Goal: Task Accomplishment & Management: Manage account settings

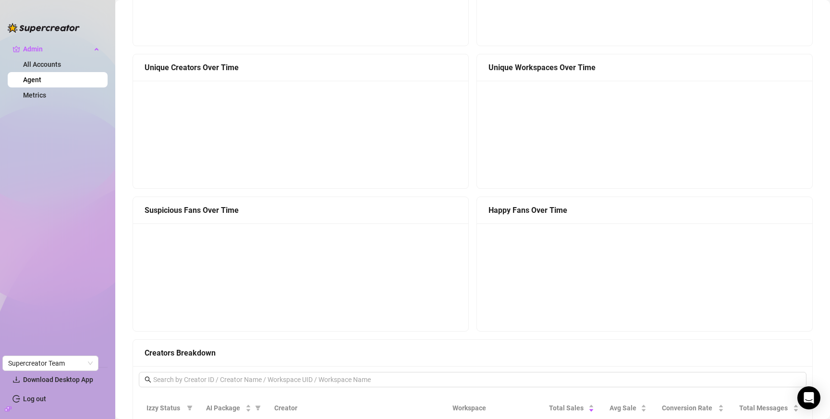
scroll to position [579, 0]
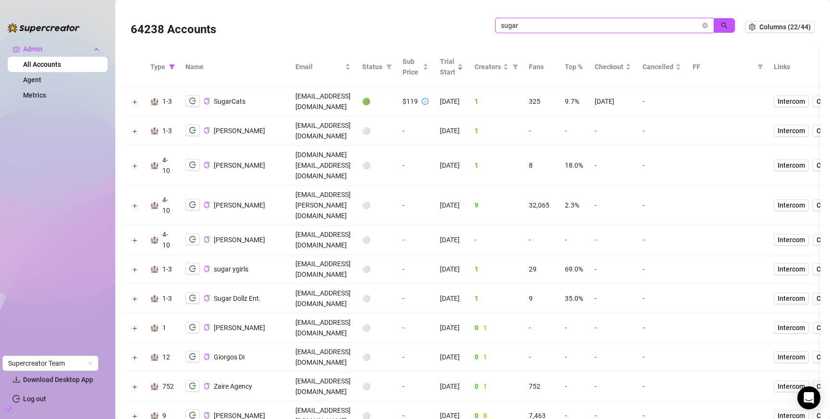
click at [627, 27] on input "sugar" at bounding box center [600, 25] width 199 height 11
type input "nina@"
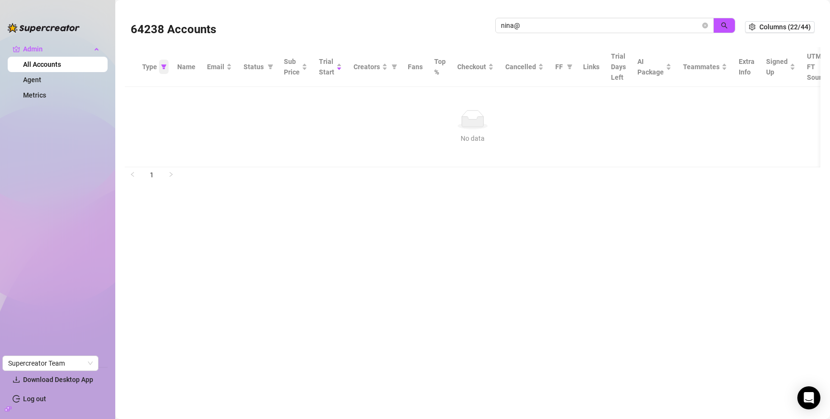
click at [165, 65] on icon "filter" at bounding box center [163, 66] width 5 height 5
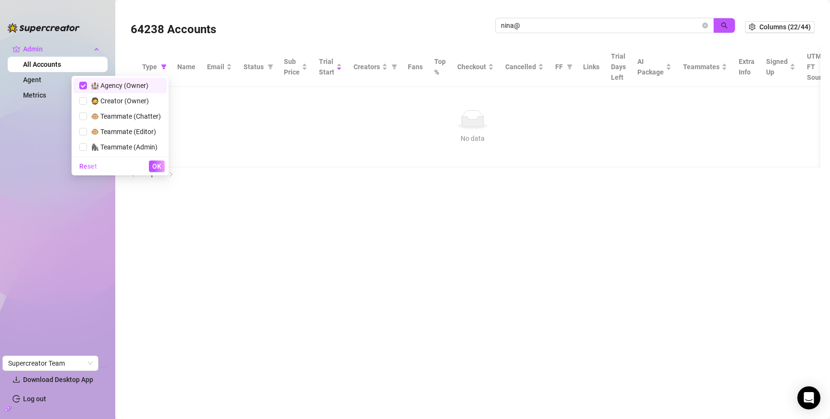
click at [128, 86] on span "🏰 Agency (Owner)" at bounding box center [117, 86] width 61 height 8
checkbox input "false"
click at [156, 167] on span "OK" at bounding box center [156, 166] width 9 height 8
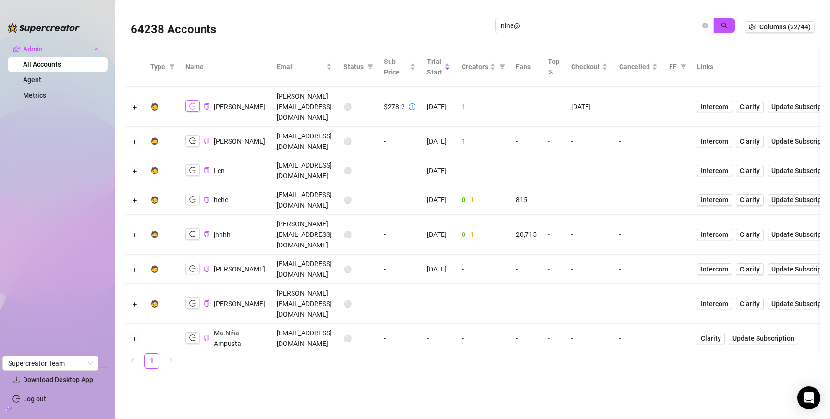
click at [194, 103] on icon "logout" at bounding box center [192, 106] width 7 height 6
click at [550, 33] on div "nina@" at bounding box center [615, 30] width 240 height 25
click at [550, 27] on input "nina@" at bounding box center [600, 25] width 199 height 11
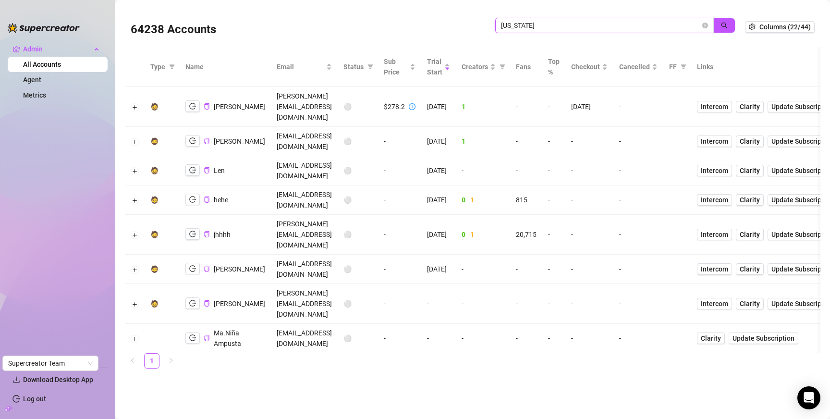
type input "texas"
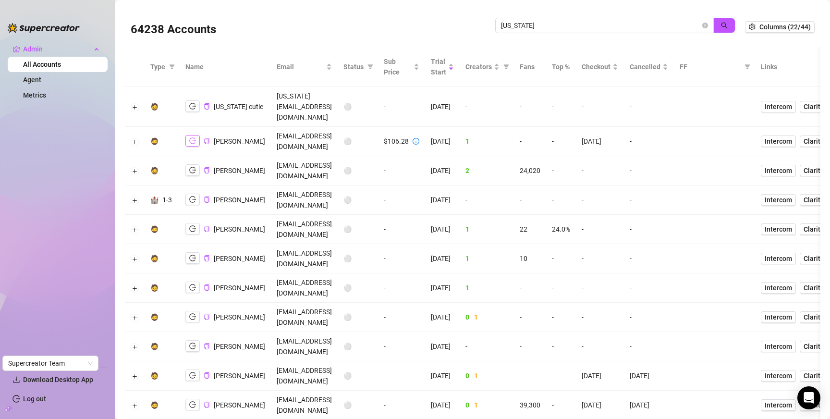
click at [193, 137] on icon "logout" at bounding box center [192, 140] width 7 height 7
click at [704, 27] on icon "close-circle" at bounding box center [705, 26] width 6 height 6
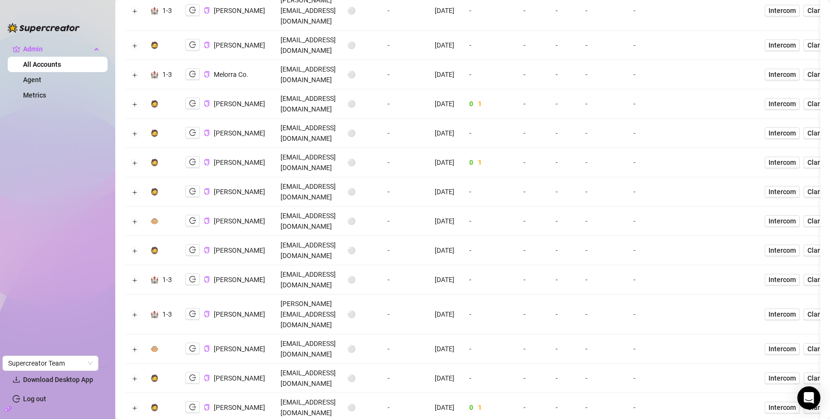
scroll to position [427, 0]
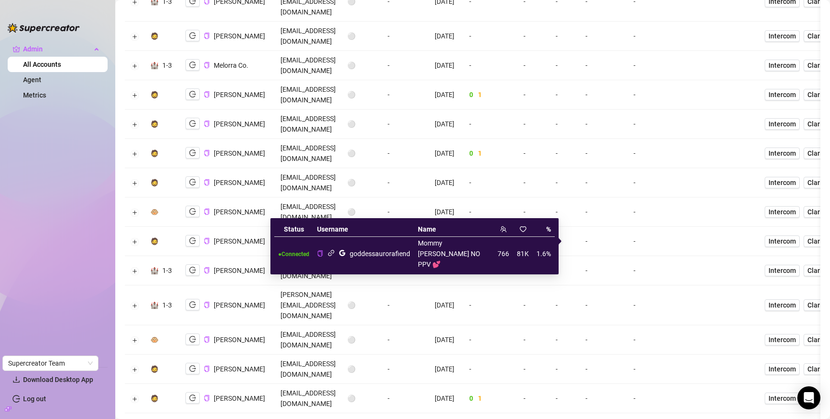
click at [333, 250] on icon "link" at bounding box center [331, 253] width 6 height 6
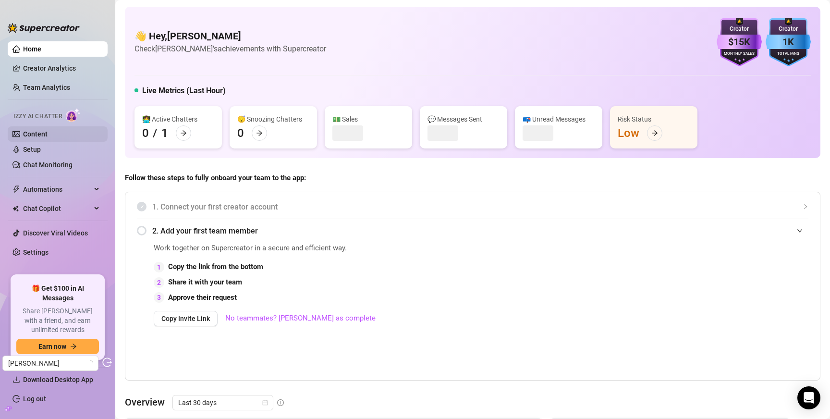
click at [38, 133] on link "Content" at bounding box center [35, 134] width 24 height 8
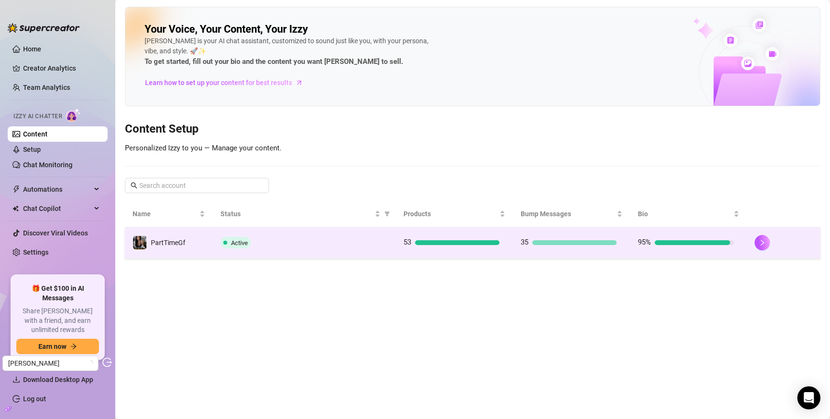
click at [350, 246] on div "Active" at bounding box center [304, 243] width 168 height 12
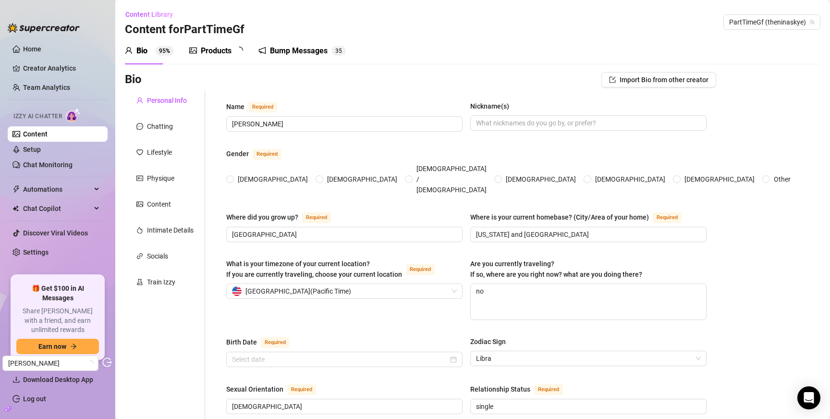
radio input "true"
type input "October 19th, 1999"
click at [227, 40] on div "Products 5 3" at bounding box center [219, 50] width 61 height 27
click at [227, 49] on div "Products" at bounding box center [216, 51] width 31 height 12
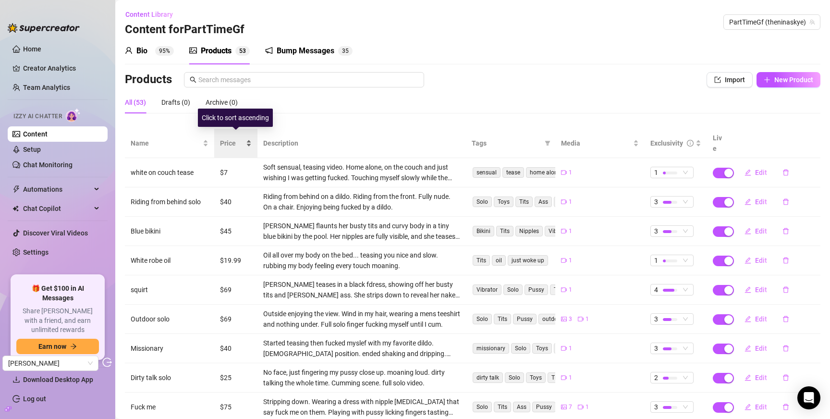
click at [226, 138] on span "Price" at bounding box center [232, 143] width 24 height 11
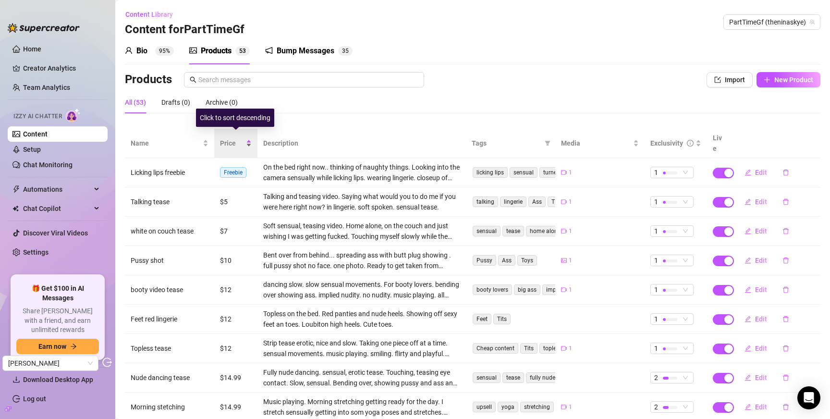
click at [226, 138] on span "Price" at bounding box center [232, 143] width 24 height 11
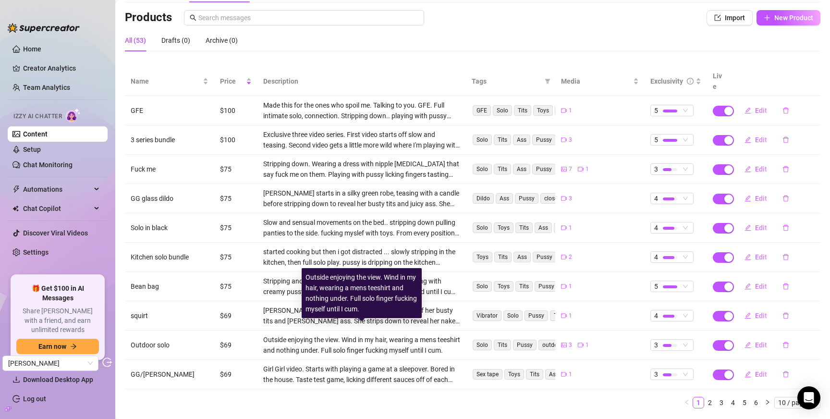
scroll to position [77, 0]
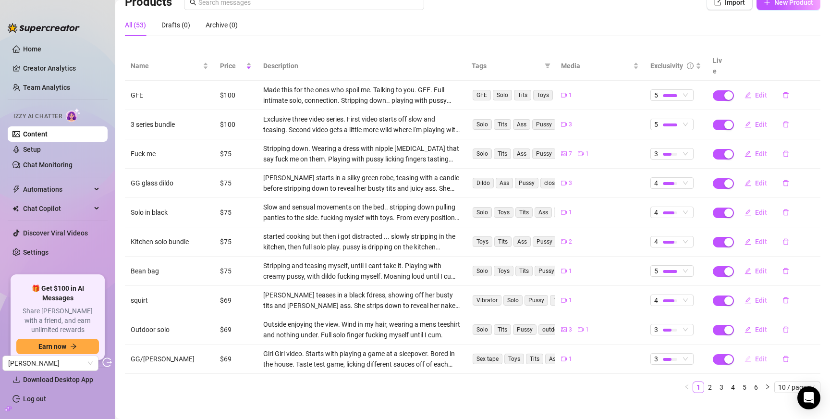
click at [758, 355] on span "Edit" at bounding box center [761, 359] width 12 height 8
type textarea "She thought this was a taste test... but I had other plans for her 😈"
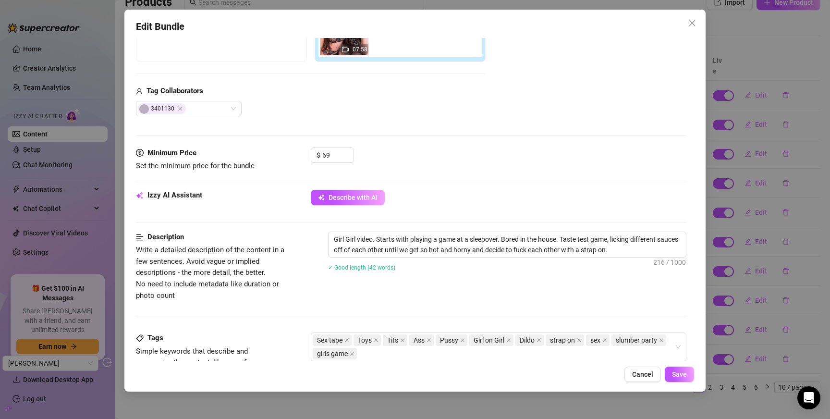
scroll to position [202, 0]
drag, startPoint x: 565, startPoint y: 234, endPoint x: 551, endPoint y: 257, distance: 26.7
click at [551, 257] on div "Girl Girl video. Starts with playing a game at a sleepover. Bored in the house.…" at bounding box center [507, 257] width 358 height 52
click at [463, 246] on textarea "Girl Girl video. Starts with playing a game at a sleepover. Bored in the house.…" at bounding box center [506, 243] width 357 height 25
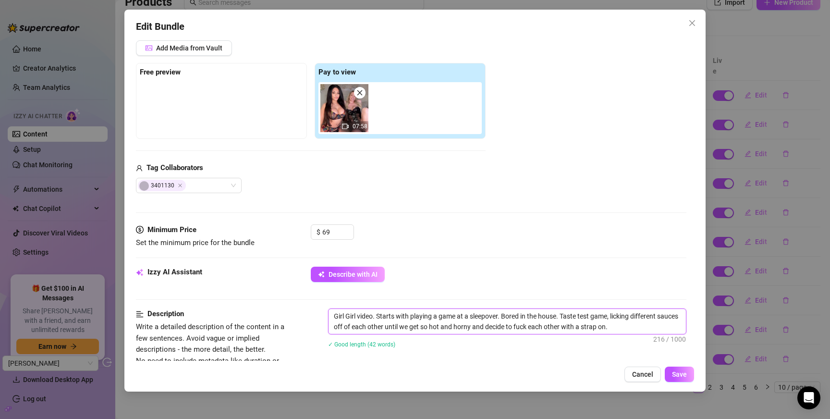
scroll to position [122, 0]
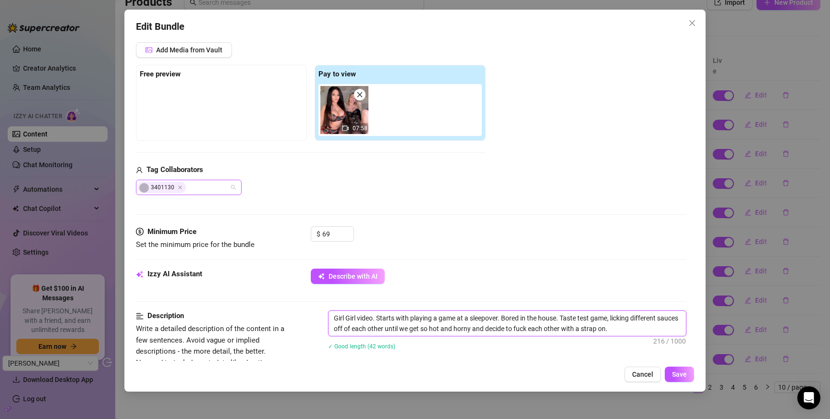
click at [234, 188] on div "3401130" at bounding box center [189, 187] width 106 height 15
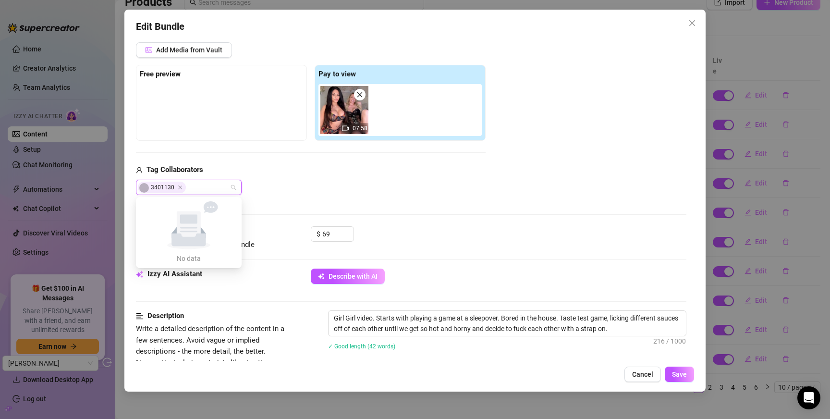
click at [575, 218] on div "Media Add Media from Vault Free preview Pay to view 07:58 Tag Collaborators 340…" at bounding box center [411, 125] width 550 height 203
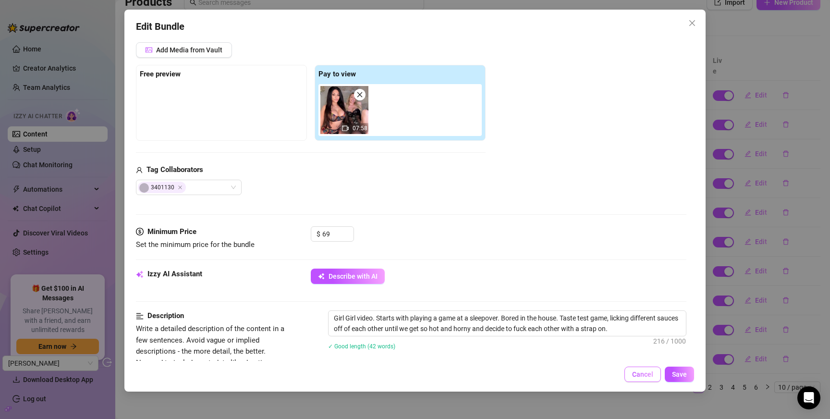
click at [645, 377] on span "Cancel" at bounding box center [642, 374] width 21 height 8
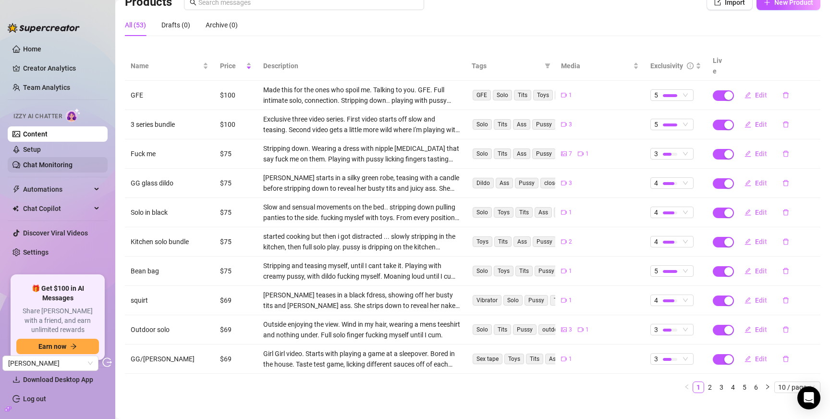
click at [51, 166] on link "Chat Monitoring" at bounding box center [47, 165] width 49 height 8
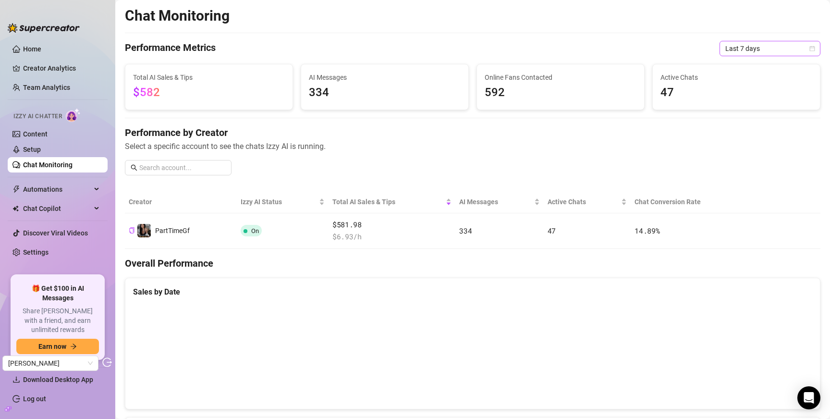
click at [748, 46] on span "Last 7 days" at bounding box center [769, 48] width 89 height 14
click at [753, 114] on div "Last 90 days" at bounding box center [769, 114] width 85 height 11
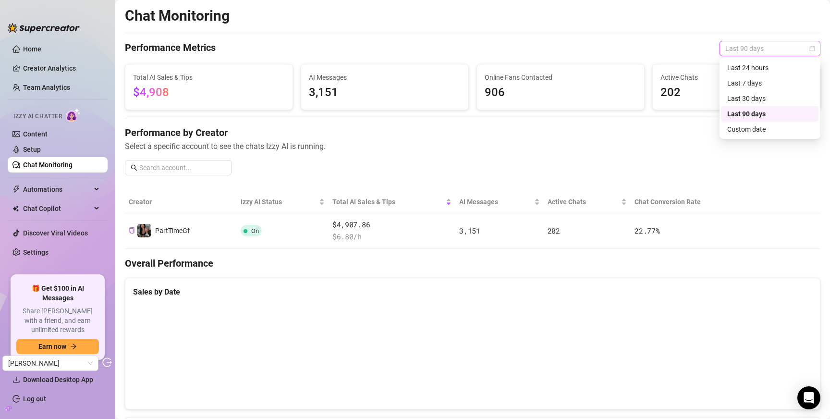
click at [772, 46] on span "Last 90 days" at bounding box center [769, 48] width 89 height 14
click at [756, 85] on div "Last 7 days" at bounding box center [769, 83] width 85 height 11
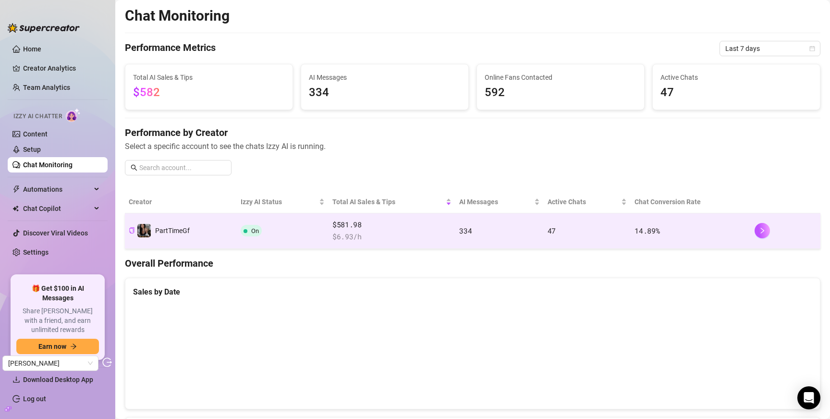
click at [302, 226] on td "On" at bounding box center [283, 231] width 92 height 36
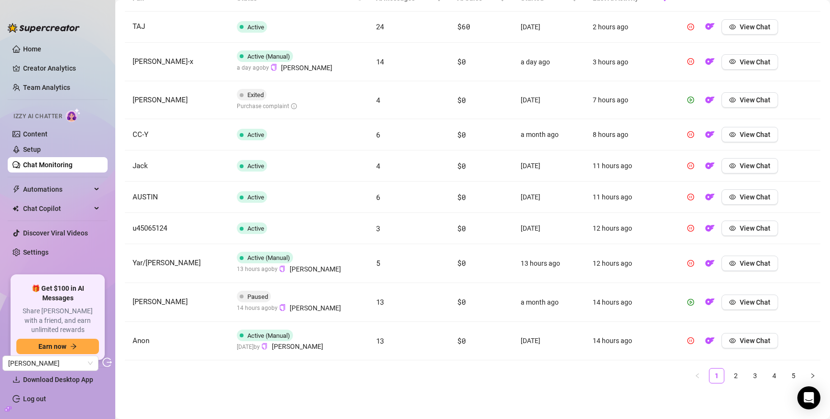
scroll to position [374, 0]
click at [758, 303] on span "View Chat" at bounding box center [755, 301] width 31 height 8
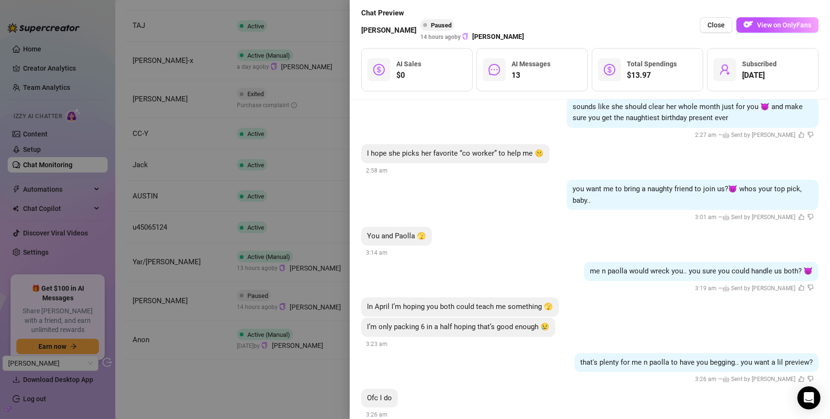
scroll to position [1513, 0]
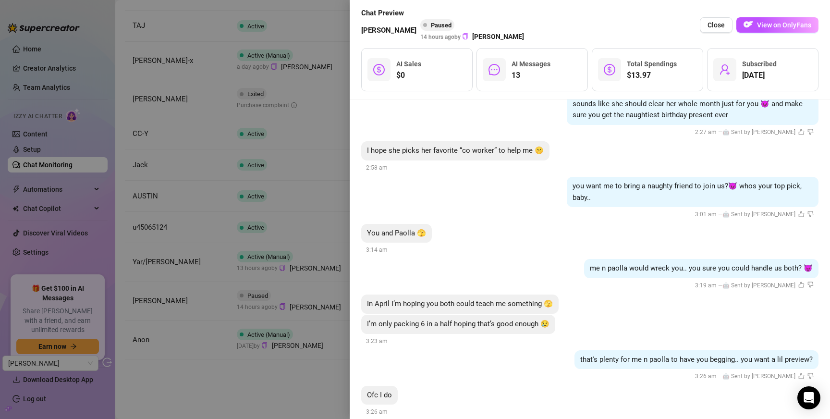
click at [637, 182] on span "you want me to bring a naughty friend to join us?😈 whos your top pick, baby.." at bounding box center [686, 192] width 229 height 20
click at [601, 264] on span "me n paolla would wreck you.. you sure you could handle us both? 😈" at bounding box center [701, 268] width 223 height 9
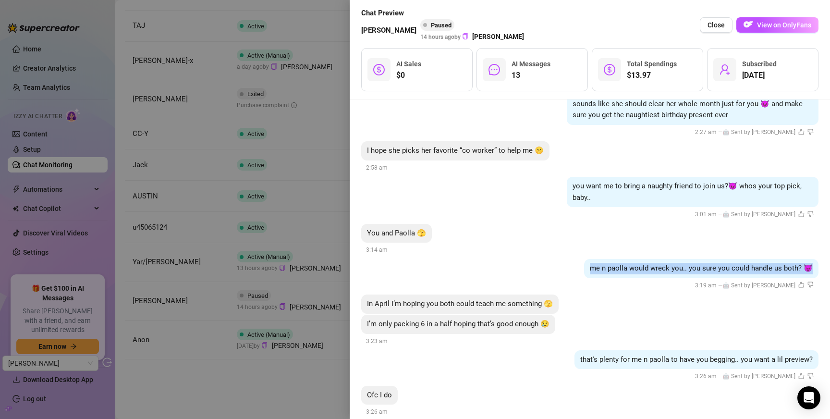
click at [601, 264] on span "me n paolla would wreck you.. you sure you could handle us both? 😈" at bounding box center [701, 268] width 223 height 9
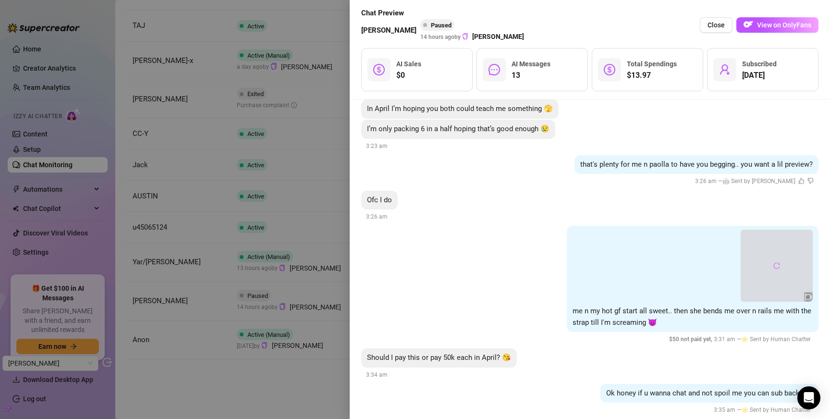
scroll to position [1712, 0]
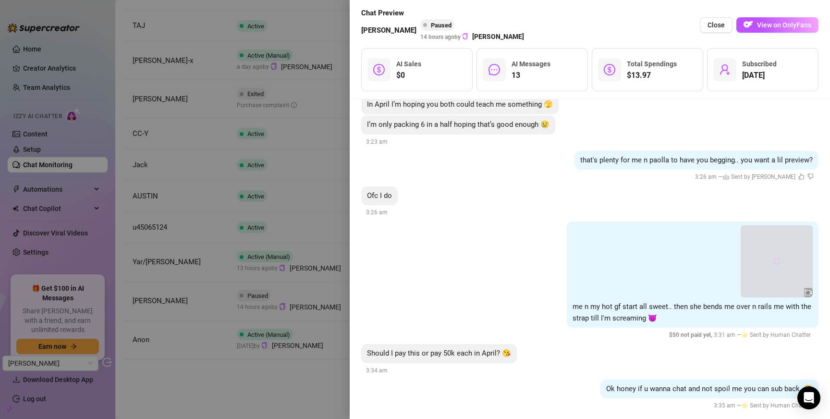
click at [776, 258] on icon "reload" at bounding box center [776, 261] width 7 height 7
click at [283, 226] on div at bounding box center [415, 209] width 830 height 419
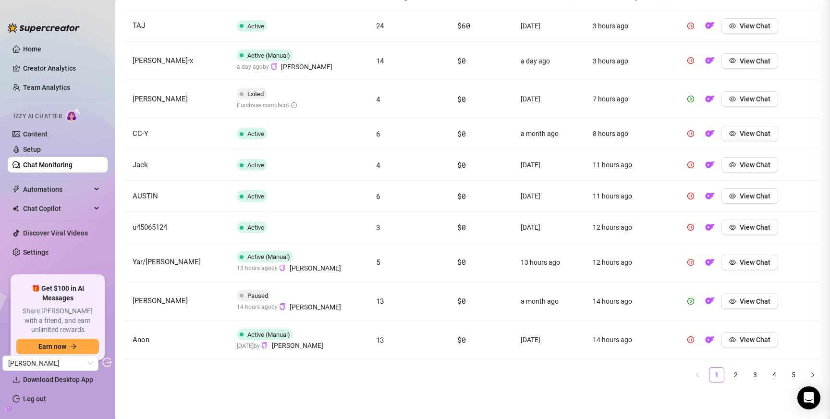
scroll to position [0, 0]
click at [746, 96] on span "View Chat" at bounding box center [755, 99] width 31 height 8
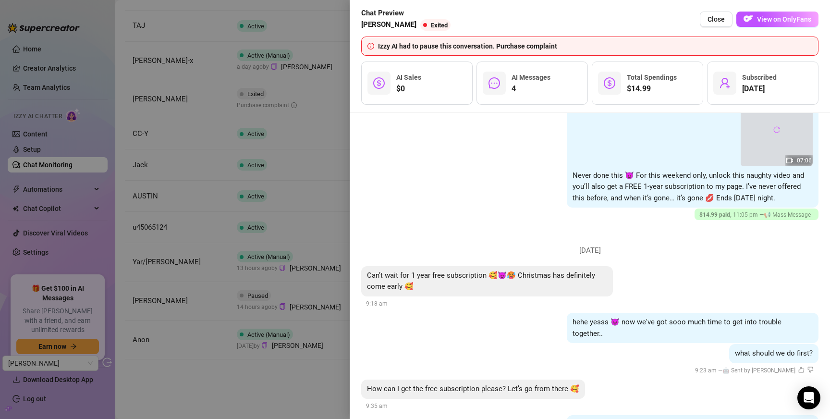
scroll to position [417, 0]
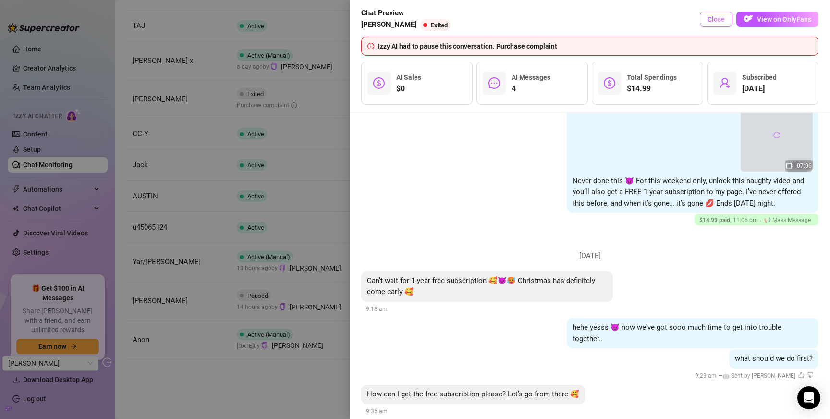
click at [719, 14] on button "Close" at bounding box center [716, 19] width 33 height 15
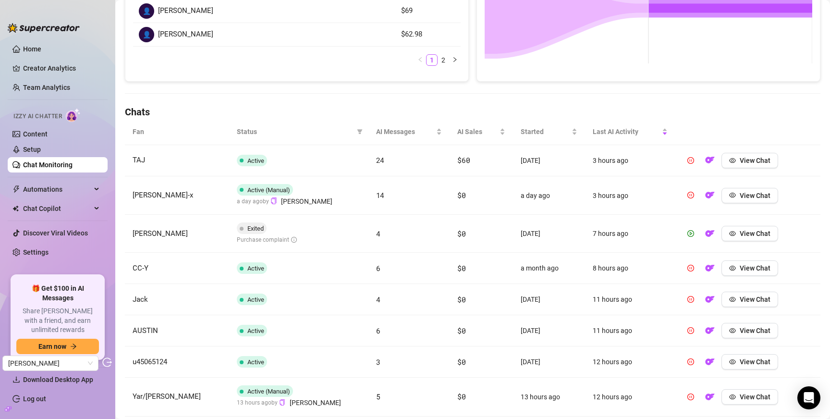
scroll to position [240, 0]
click at [360, 127] on span at bounding box center [360, 130] width 10 height 14
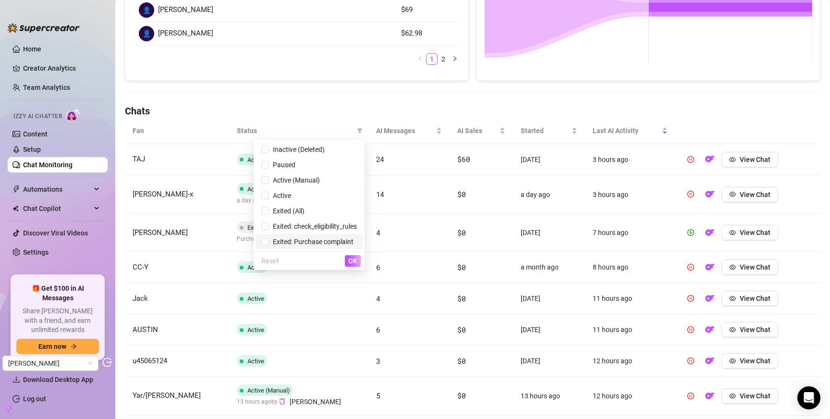
click at [312, 243] on span "Exited: Purchase complaint" at bounding box center [311, 242] width 85 height 8
checkbox input "true"
click at [353, 264] on span "OK" at bounding box center [352, 261] width 9 height 8
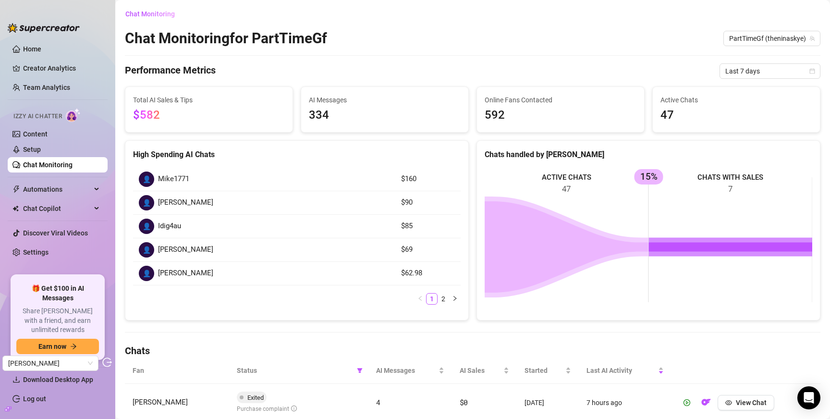
scroll to position [0, 0]
click at [788, 74] on span "Last 7 days" at bounding box center [769, 71] width 89 height 14
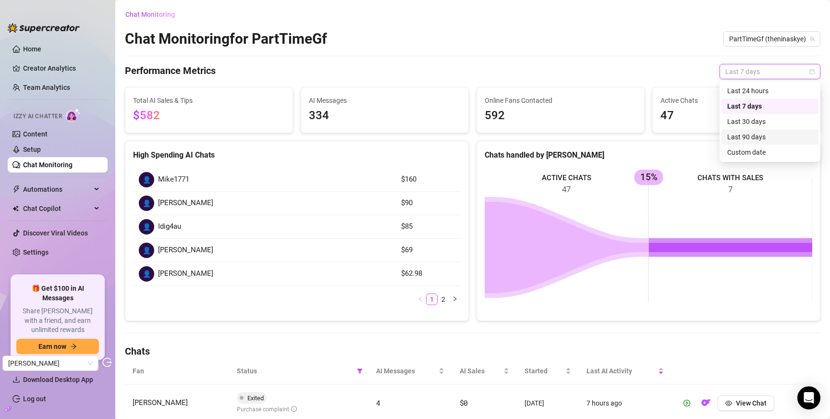
click at [763, 137] on div "Last 90 days" at bounding box center [769, 137] width 85 height 11
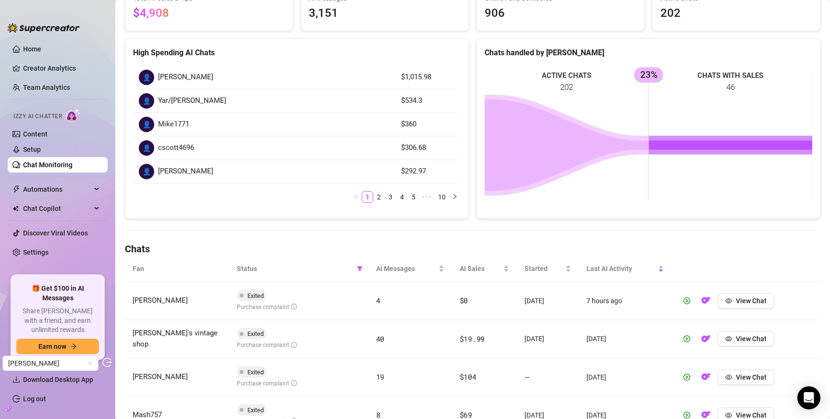
scroll to position [131, 0]
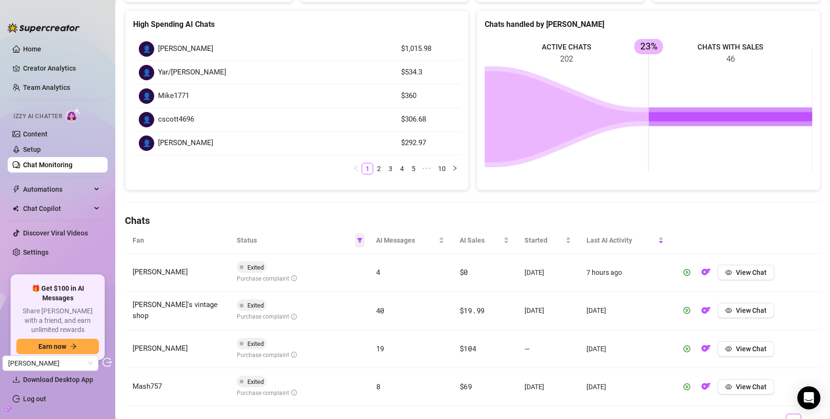
click at [357, 240] on icon "filter" at bounding box center [360, 240] width 6 height 6
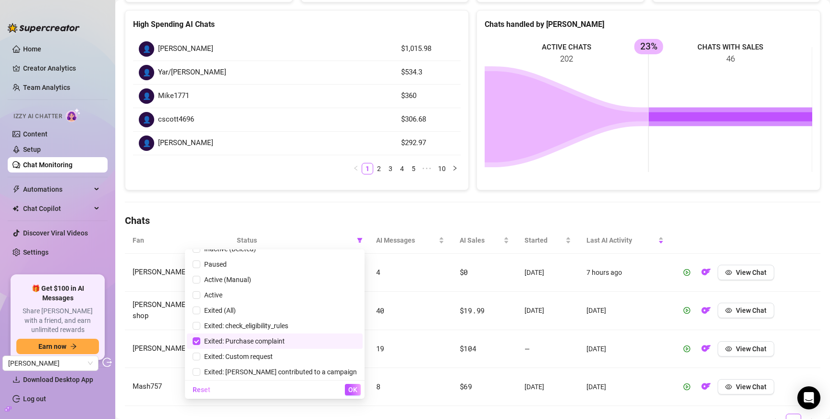
scroll to position [27, 0]
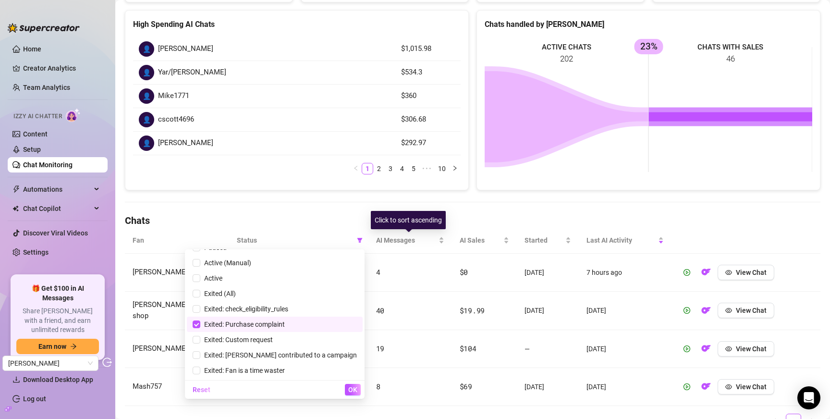
click at [414, 217] on div "Click to sort ascending" at bounding box center [408, 220] width 75 height 18
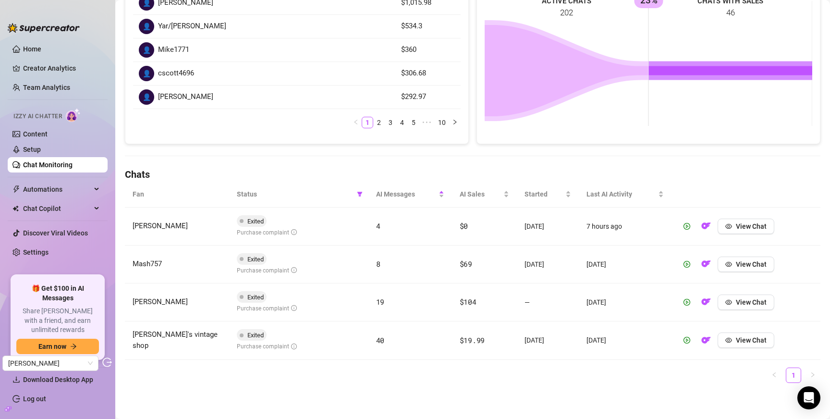
scroll to position [0, 0]
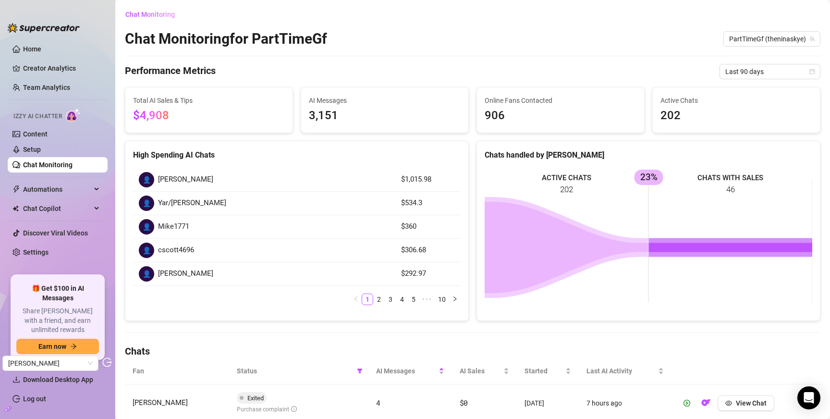
click at [322, 118] on span "3,151" at bounding box center [385, 116] width 152 height 18
click at [350, 73] on div "Performance Metrics Last 90 days" at bounding box center [472, 71] width 695 height 15
click at [51, 166] on link "Chat Monitoring" at bounding box center [47, 165] width 49 height 8
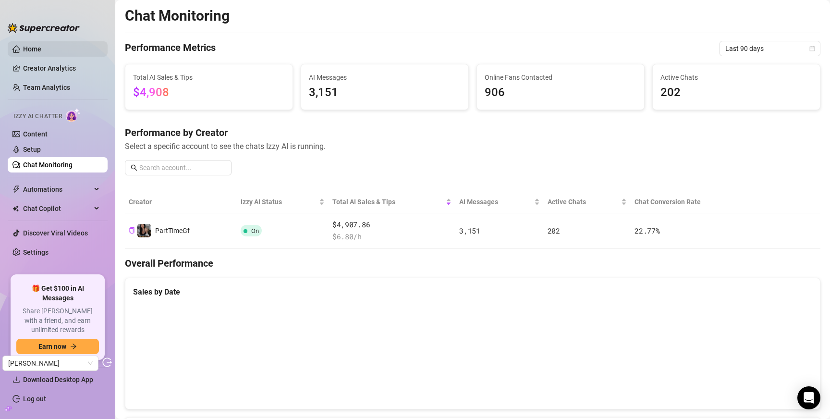
click at [31, 49] on link "Home" at bounding box center [32, 49] width 18 height 8
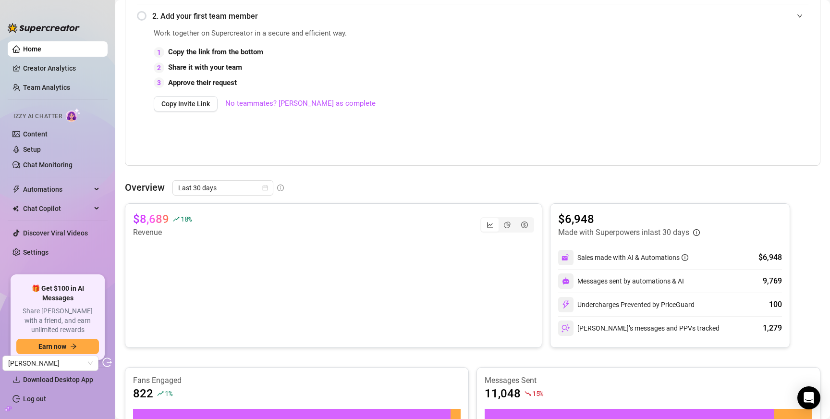
scroll to position [216, 0]
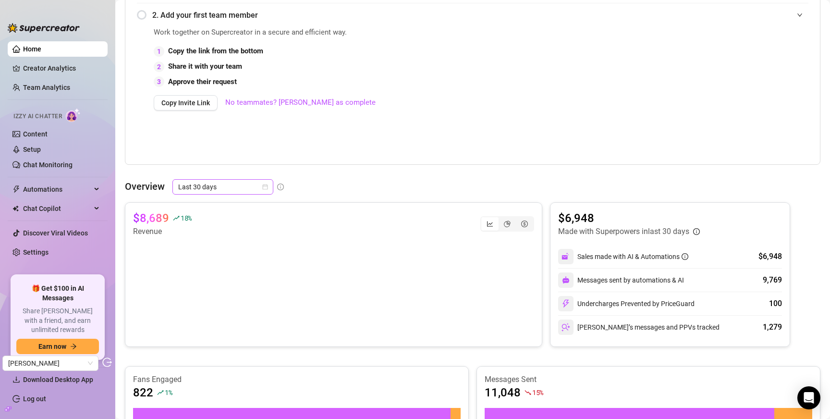
click at [210, 183] on span "Last 30 days" at bounding box center [222, 187] width 89 height 14
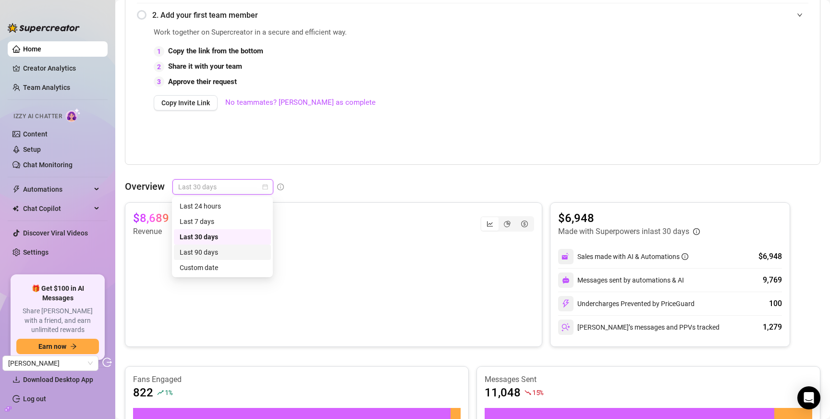
click at [210, 254] on div "Last 90 days" at bounding box center [222, 252] width 85 height 11
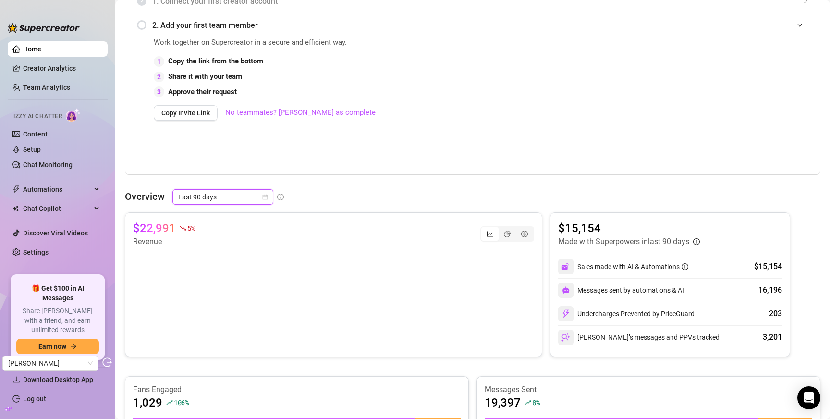
scroll to position [0, 0]
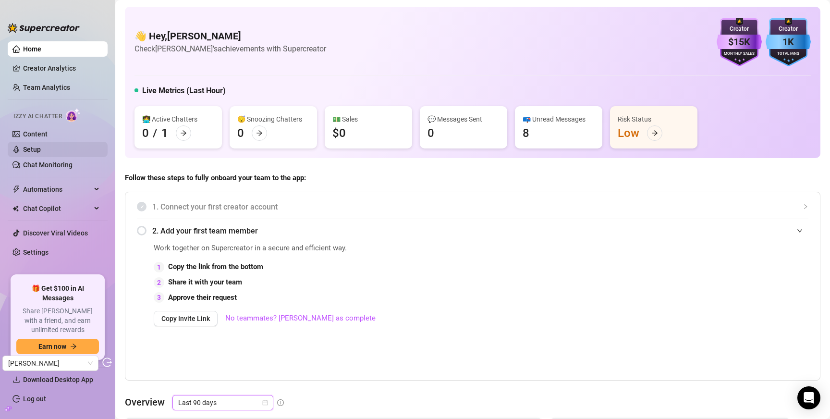
click at [41, 148] on link "Setup" at bounding box center [32, 150] width 18 height 8
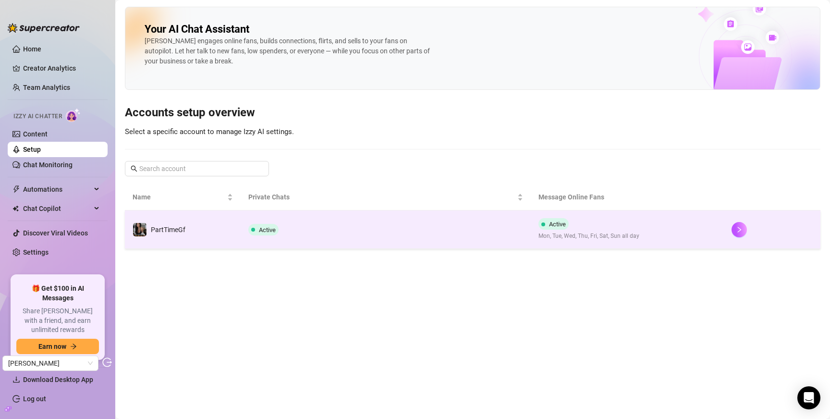
click at [303, 224] on td "Active" at bounding box center [386, 229] width 290 height 38
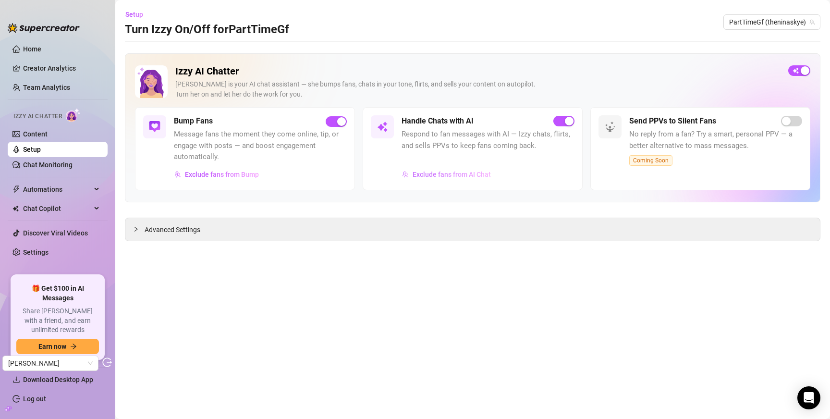
click at [449, 173] on span "Exclude fans from AI Chat" at bounding box center [451, 174] width 78 height 8
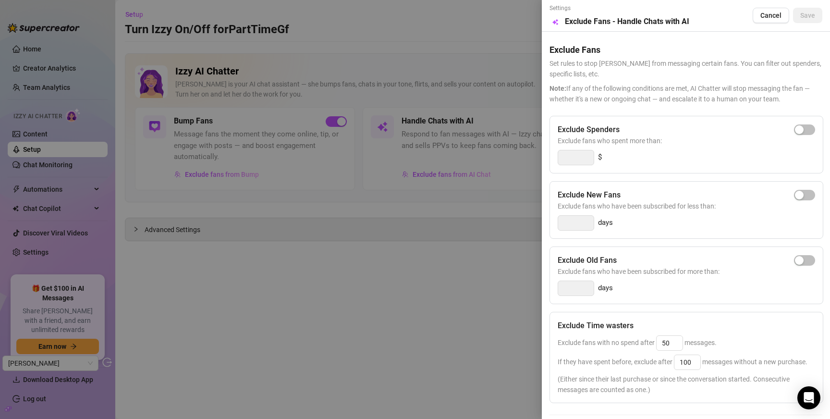
click at [342, 205] on div at bounding box center [415, 209] width 830 height 419
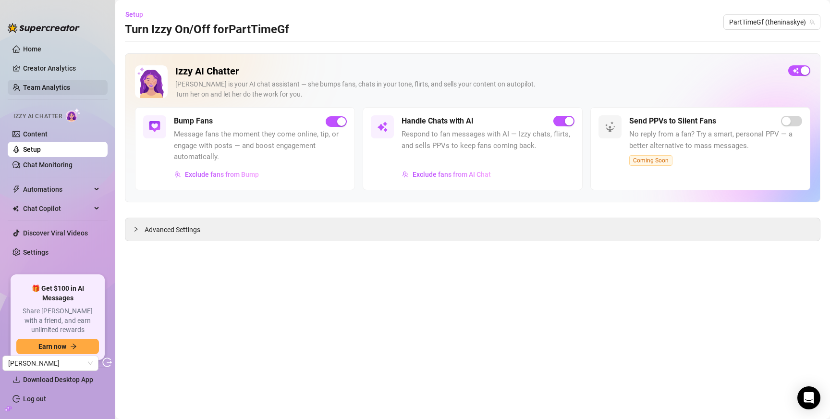
click at [35, 90] on link "Team Analytics" at bounding box center [46, 88] width 47 height 8
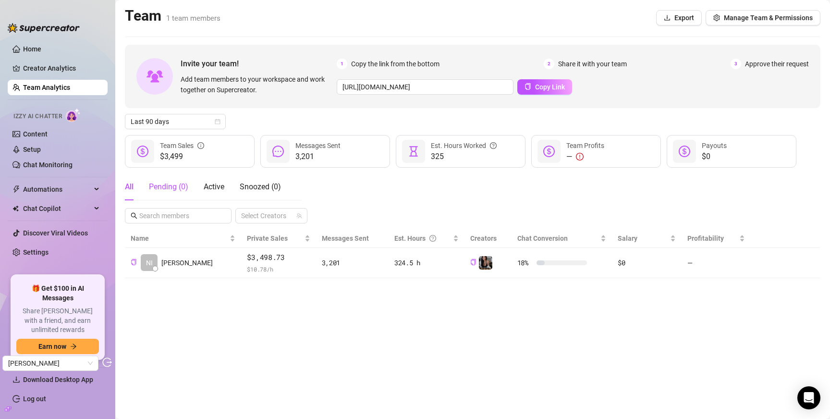
click at [170, 184] on div "Pending ( 0 )" at bounding box center [168, 187] width 39 height 12
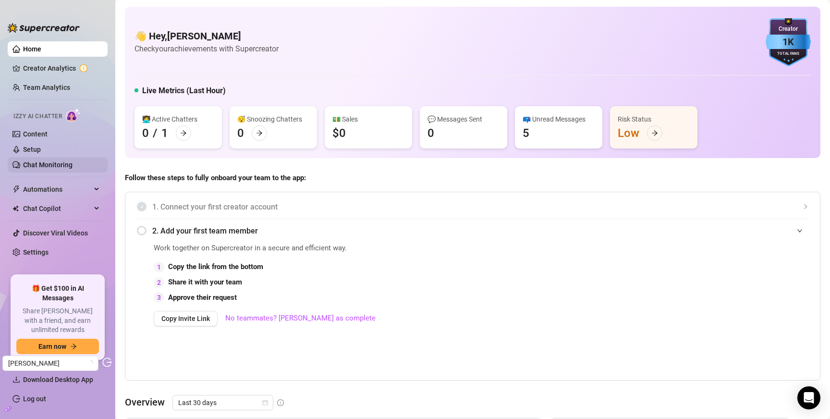
click at [44, 161] on link "Chat Monitoring" at bounding box center [47, 165] width 49 height 8
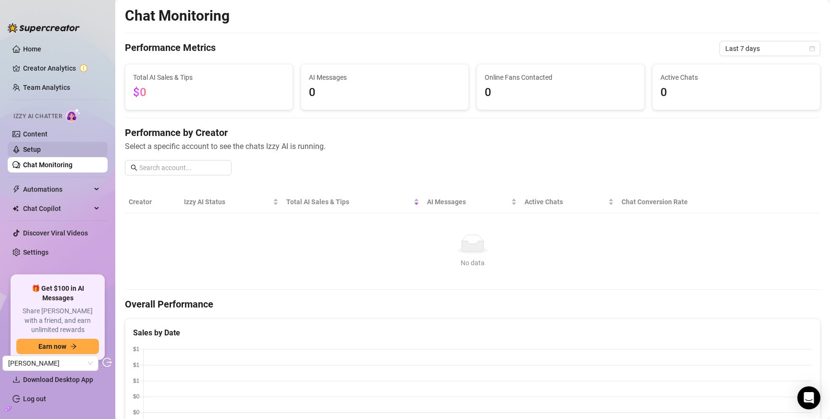
drag, startPoint x: 43, startPoint y: 142, endPoint x: 56, endPoint y: 147, distance: 13.8
click at [41, 146] on link "Setup" at bounding box center [32, 150] width 18 height 8
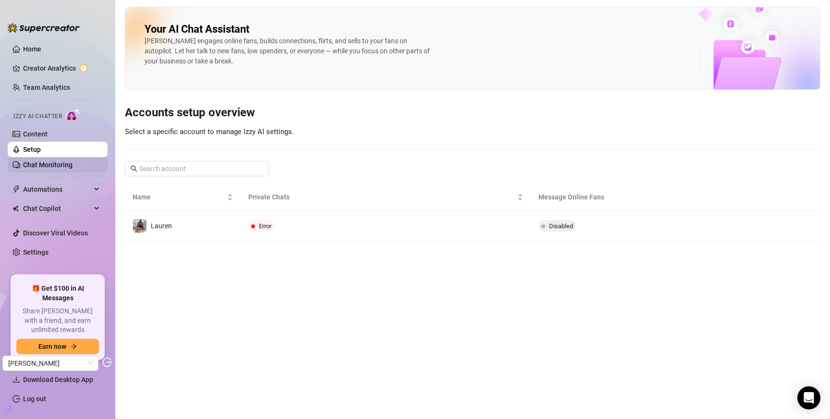
click at [49, 165] on link "Chat Monitoring" at bounding box center [47, 165] width 49 height 8
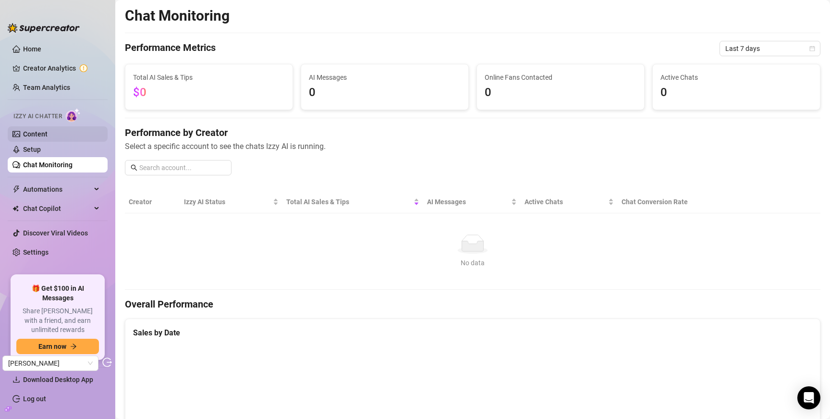
click at [23, 131] on link "Content" at bounding box center [35, 134] width 24 height 8
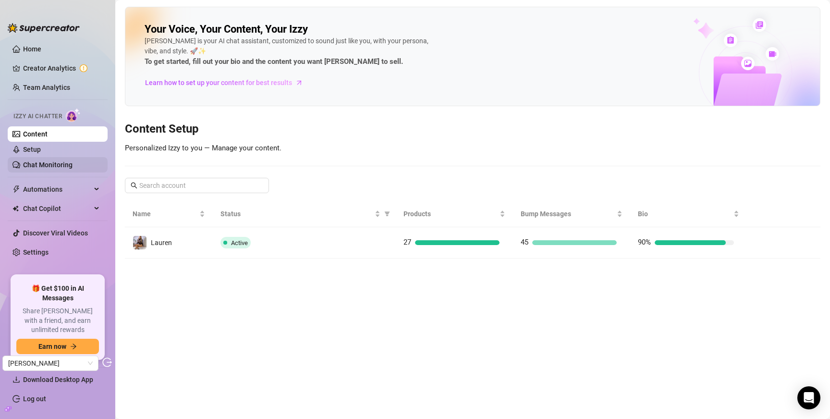
click at [45, 162] on link "Chat Monitoring" at bounding box center [47, 165] width 49 height 8
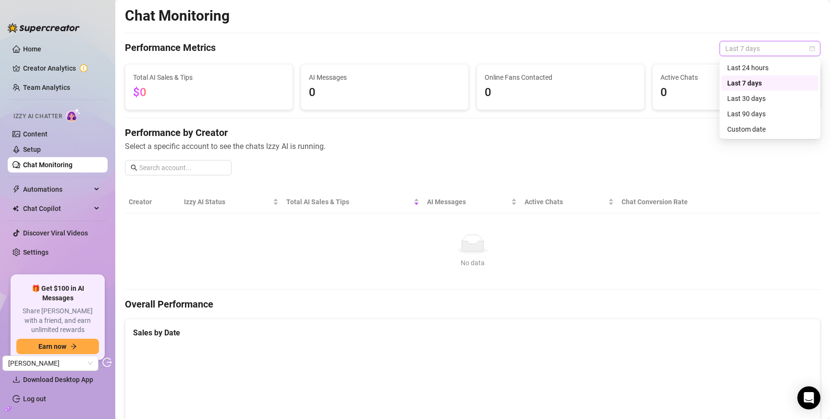
click at [749, 52] on span "Last 7 days" at bounding box center [769, 48] width 89 height 14
click at [749, 117] on div "Last 90 days" at bounding box center [769, 114] width 85 height 11
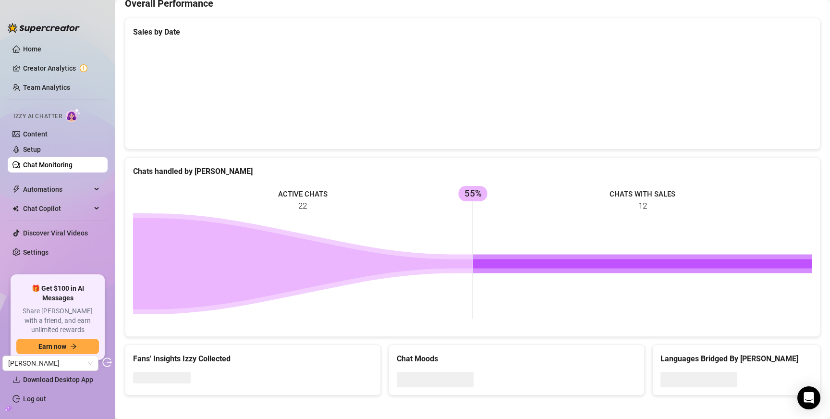
scroll to position [265, 0]
